Goal: Register for event/course

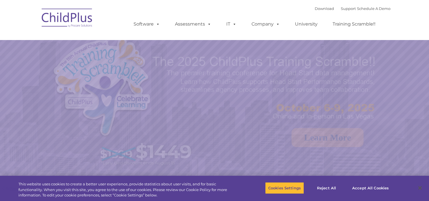
select select "MEDIUM"
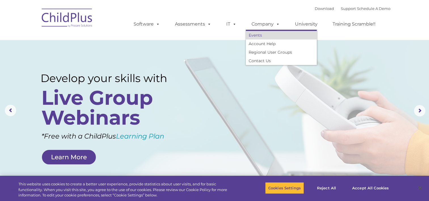
click at [262, 34] on link "Events" at bounding box center [281, 35] width 71 height 9
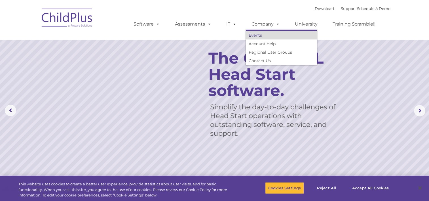
click at [262, 34] on link "Events" at bounding box center [281, 35] width 71 height 9
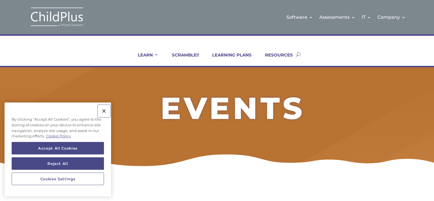
click at [104, 111] on button "Close" at bounding box center [104, 111] width 12 height 12
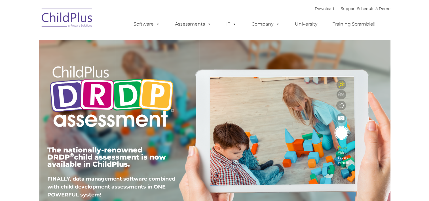
type input ""
